Goal: Task Accomplishment & Management: Complete application form

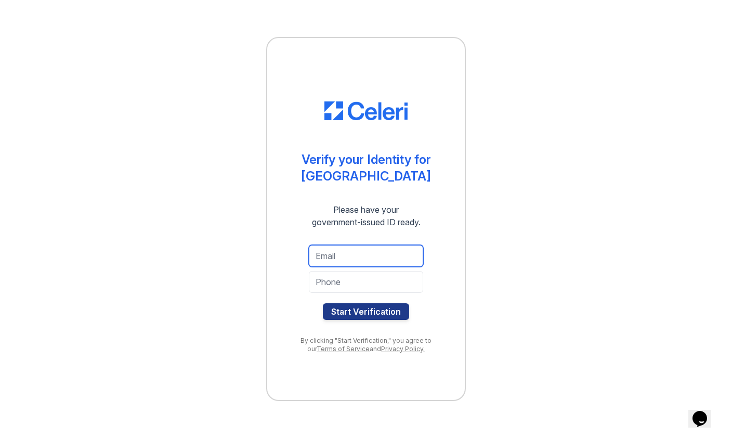
click at [399, 259] on input "email" at bounding box center [366, 256] width 114 height 22
type input "[PERSON_NAME][EMAIL_ADDRESS][DOMAIN_NAME][PERSON_NAME]"
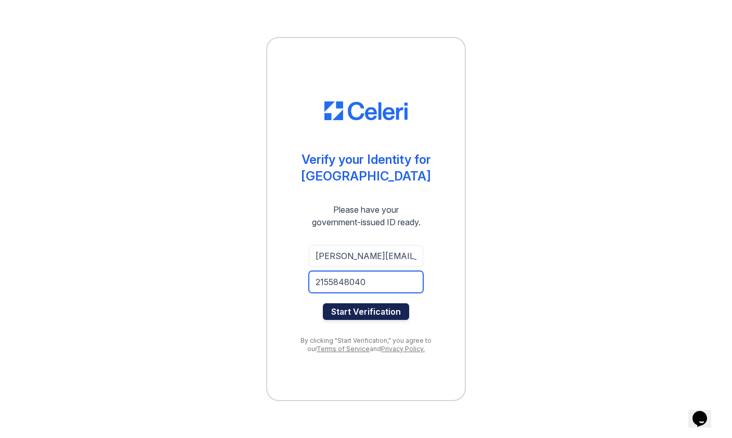
type input "2155848040"
click at [369, 312] on button "Start Verification" at bounding box center [366, 311] width 86 height 17
